Goal: Obtain resource: Obtain resource

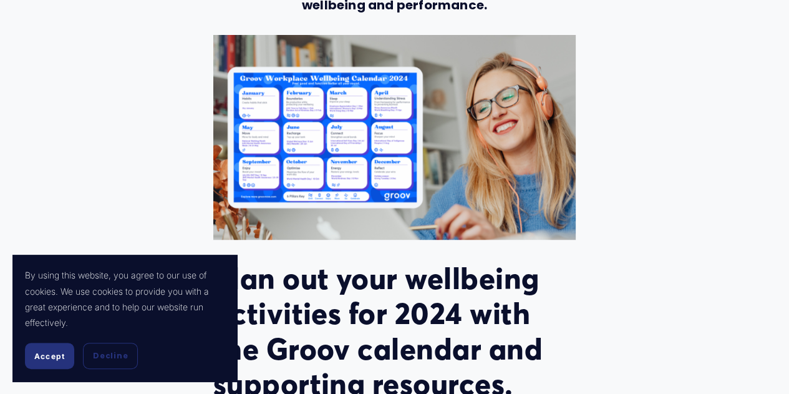
scroll to position [532, 0]
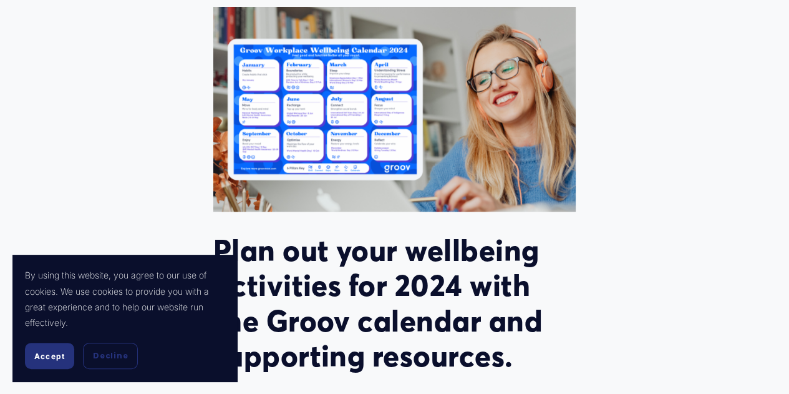
click at [315, 130] on div at bounding box center [394, 109] width 363 height 204
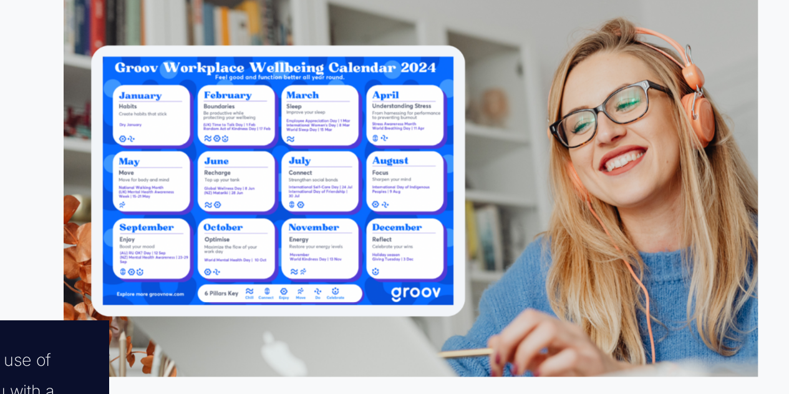
scroll to position [459, 0]
